Goal: Task Accomplishment & Management: Complete application form

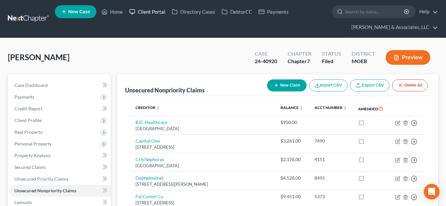
click at [149, 12] on link "Client Portal" at bounding box center [147, 12] width 42 height 12
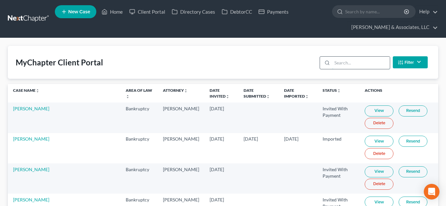
click at [350, 60] on input "search" at bounding box center [361, 63] width 58 height 12
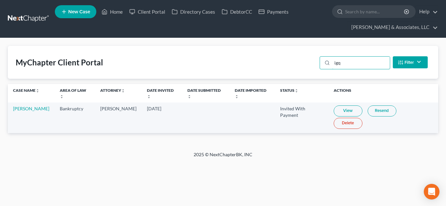
type input "igq"
click at [371, 112] on link "Resend" at bounding box center [381, 111] width 29 height 11
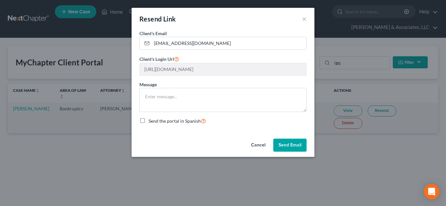
click at [290, 143] on button "Send Email" at bounding box center [289, 145] width 33 height 13
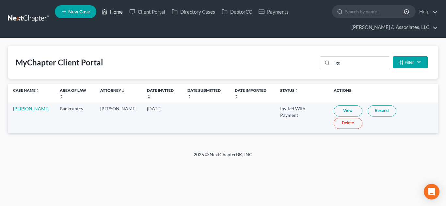
click at [115, 15] on link "Home" at bounding box center [112, 12] width 28 height 12
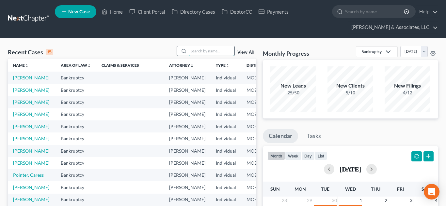
click at [198, 51] on input "search" at bounding box center [212, 50] width 46 height 9
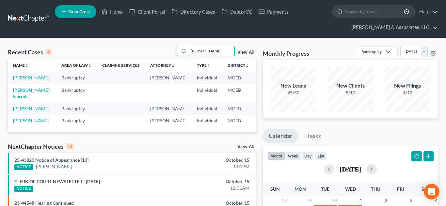
type input "[PERSON_NAME]"
click at [16, 80] on link "[PERSON_NAME]" at bounding box center [31, 78] width 36 height 6
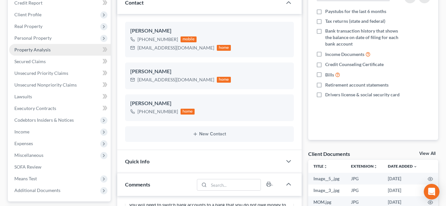
scroll to position [107, 0]
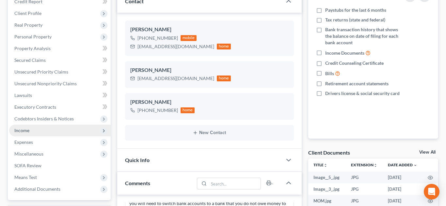
click at [32, 134] on span "Income" at bounding box center [59, 131] width 101 height 12
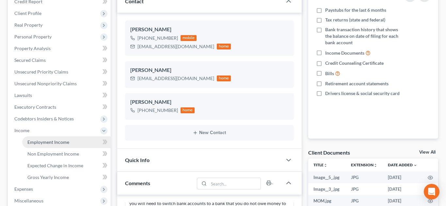
click at [38, 141] on span "Employment Income" at bounding box center [48, 143] width 42 height 6
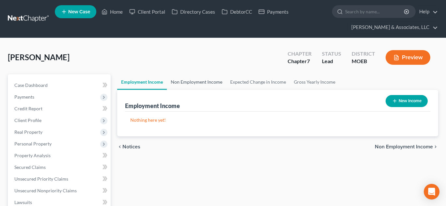
click at [192, 81] on link "Non Employment Income" at bounding box center [196, 82] width 59 height 16
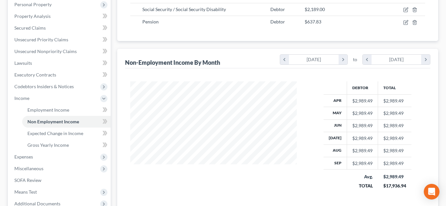
scroll to position [140, 0]
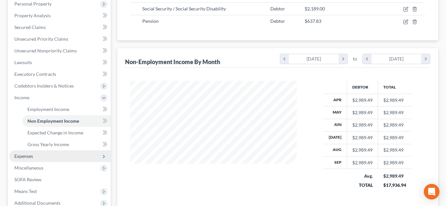
click at [22, 155] on span "Expenses" at bounding box center [23, 157] width 19 height 6
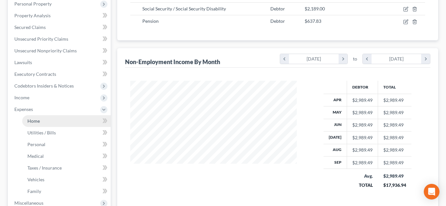
click at [34, 120] on span "Home" at bounding box center [33, 121] width 12 height 6
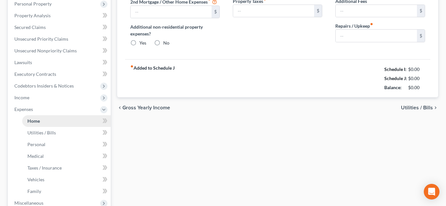
type input "1,200.17"
type input "0.00"
radio input "true"
type input "0.00"
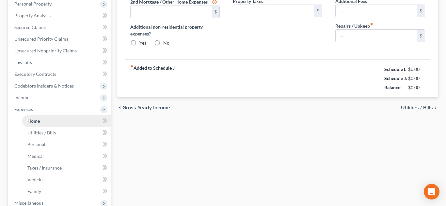
type input "0.00"
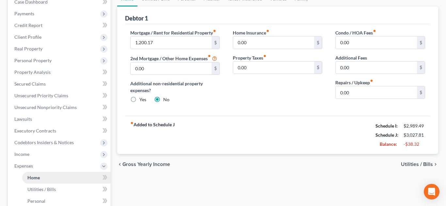
scroll to position [82, 0]
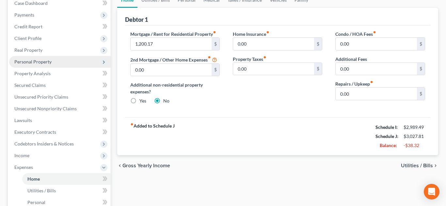
click at [25, 62] on span "Personal Property" at bounding box center [32, 62] width 37 height 6
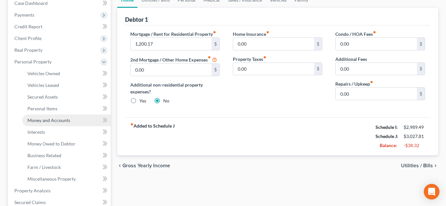
click at [49, 121] on span "Money and Accounts" at bounding box center [48, 121] width 43 height 6
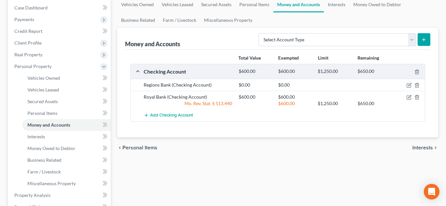
scroll to position [78, 0]
